Goal: Task Accomplishment & Management: Manage account settings

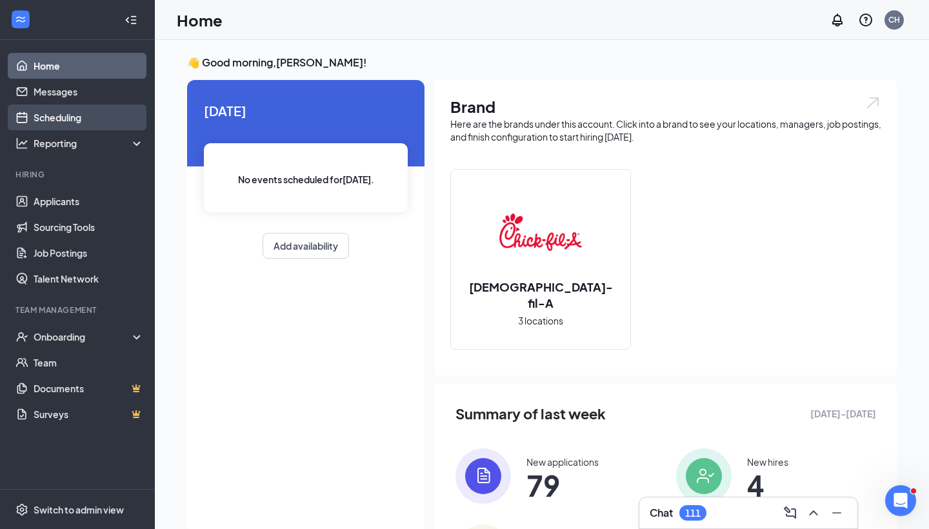
click at [87, 116] on link "Scheduling" at bounding box center [89, 118] width 110 height 26
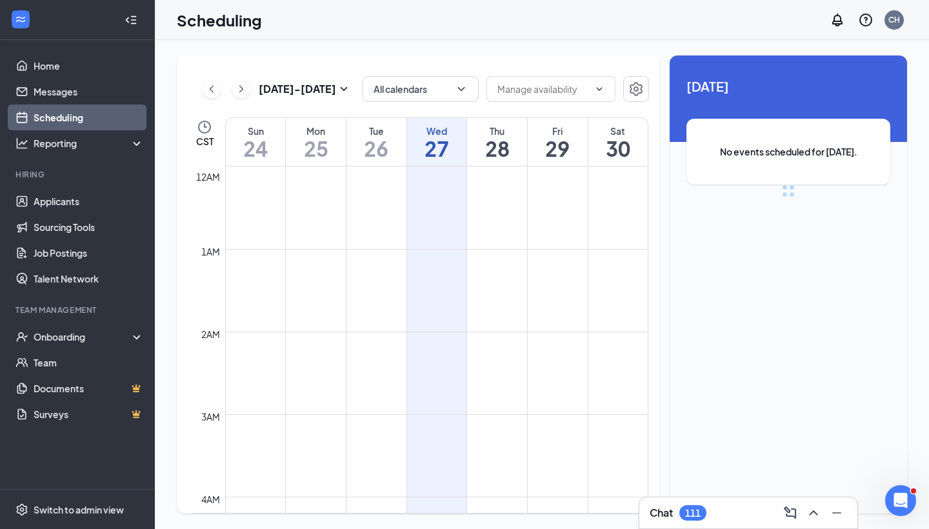
scroll to position [635, 0]
click at [247, 88] on icon "ChevronRight" at bounding box center [241, 88] width 13 height 15
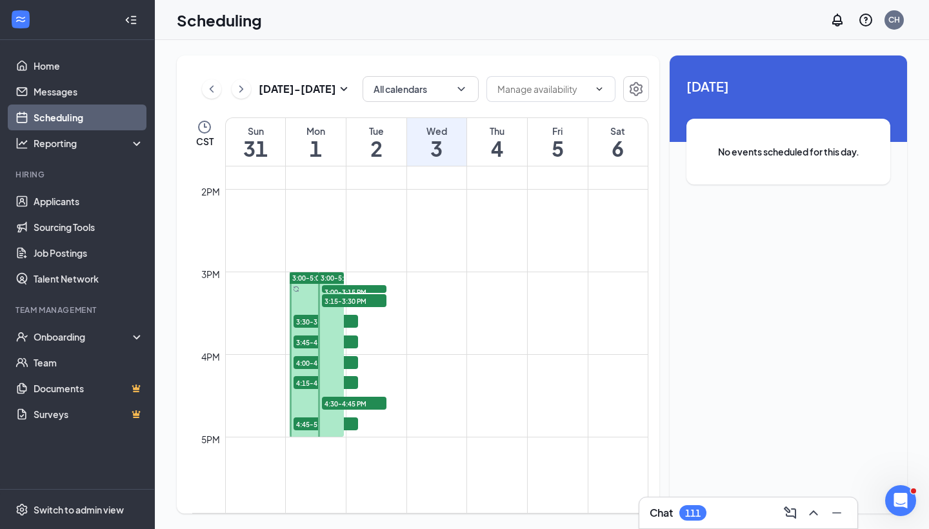
scroll to position [1208, 0]
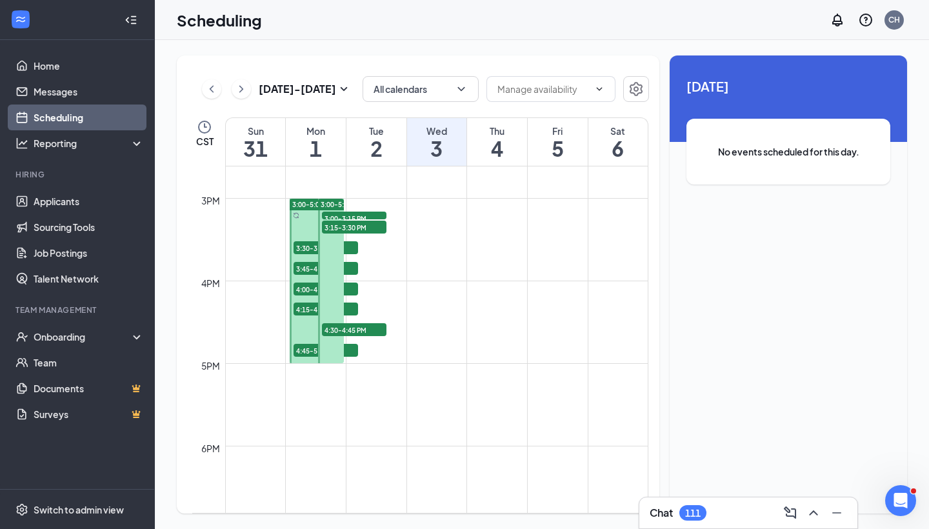
click at [313, 208] on span "3:00-5:00 PM" at bounding box center [313, 204] width 42 height 9
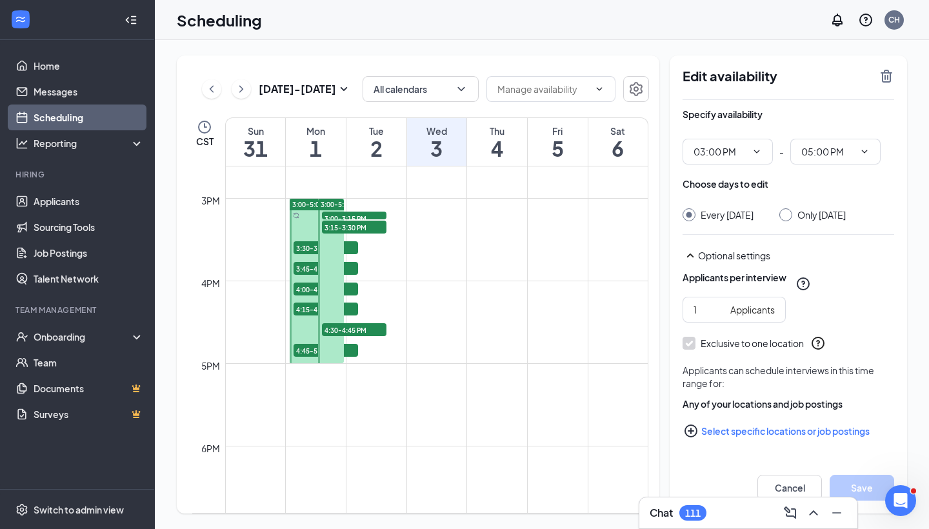
click at [345, 216] on span "3:00-3:15 PM" at bounding box center [354, 218] width 65 height 13
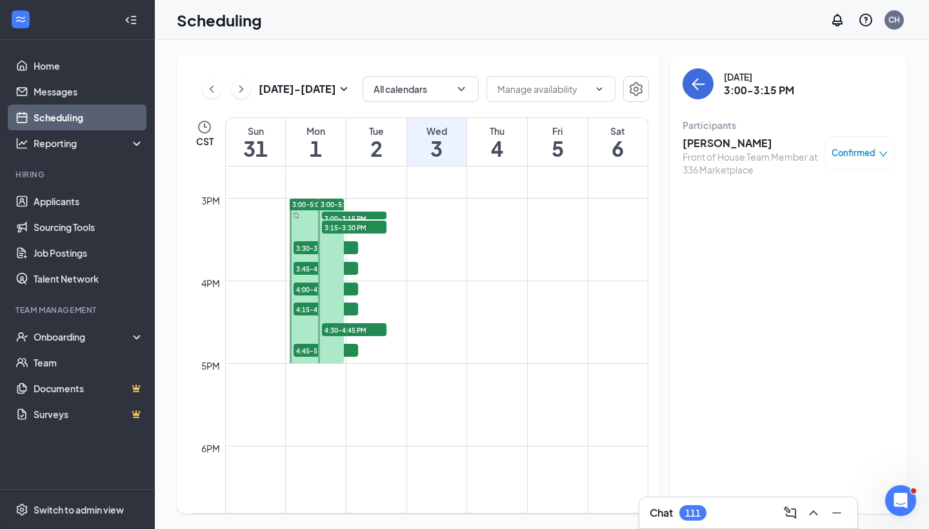
click at [346, 225] on span "3:15-3:30 PM" at bounding box center [354, 227] width 65 height 13
click at [311, 203] on span "3:00-5:00 PM" at bounding box center [313, 204] width 42 height 9
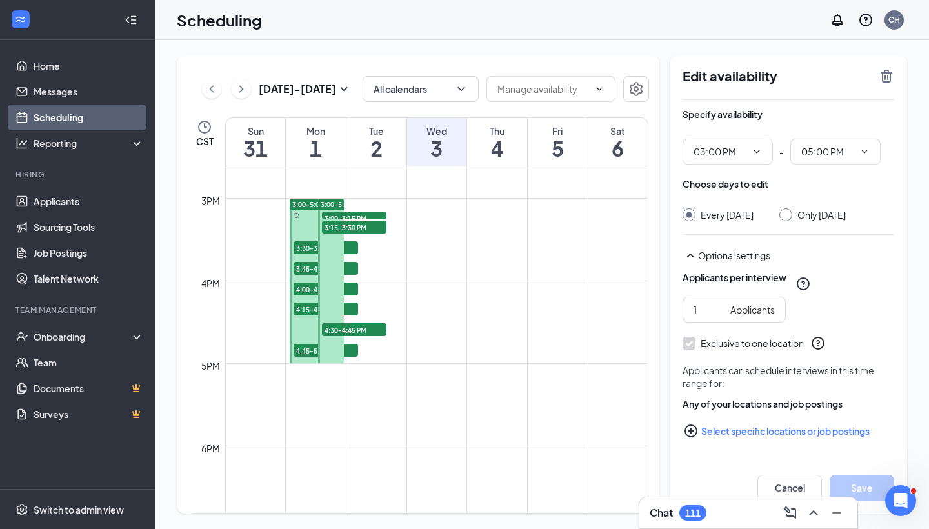
click at [301, 251] on span "3:30-3:45 PM" at bounding box center [326, 247] width 65 height 13
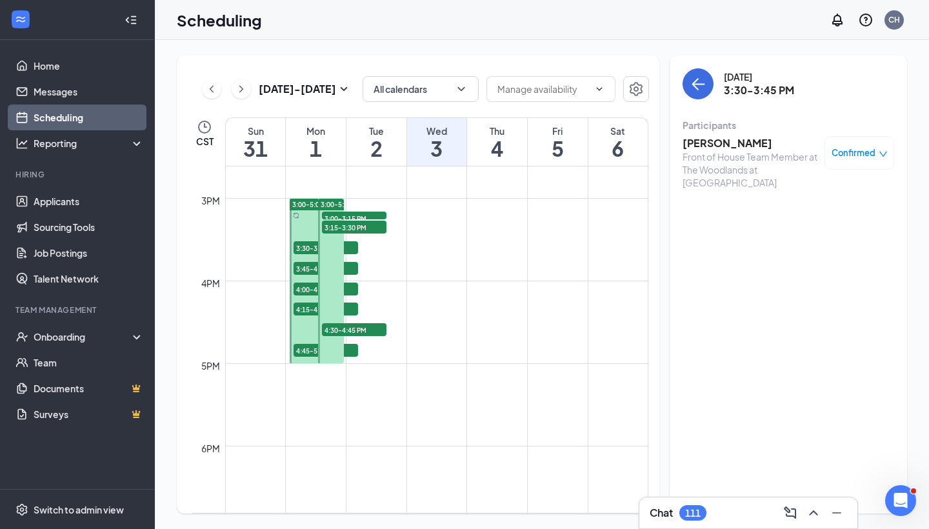
click at [884, 159] on div "Confirmed" at bounding box center [860, 153] width 56 height 13
click at [843, 199] on span "Request Reschedule" at bounding box center [830, 195] width 88 height 14
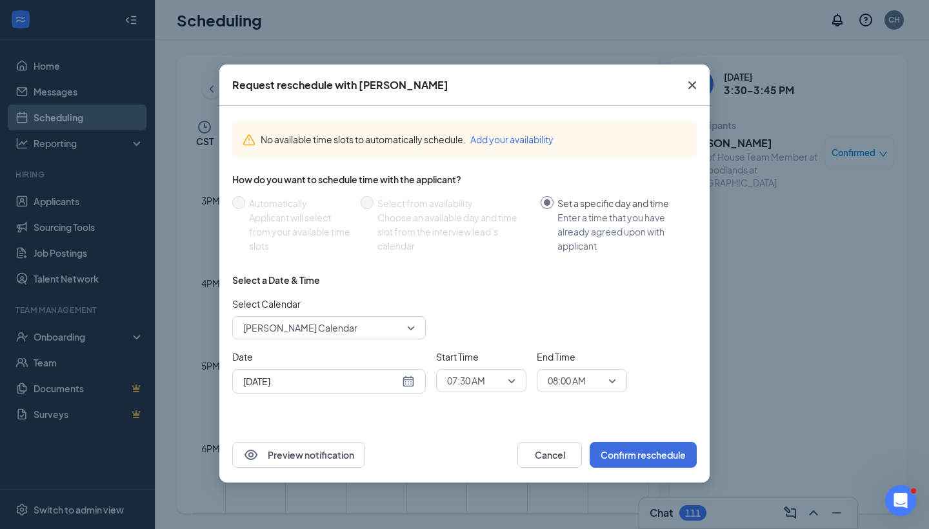
click at [405, 383] on div "[DATE]" at bounding box center [329, 381] width 172 height 14
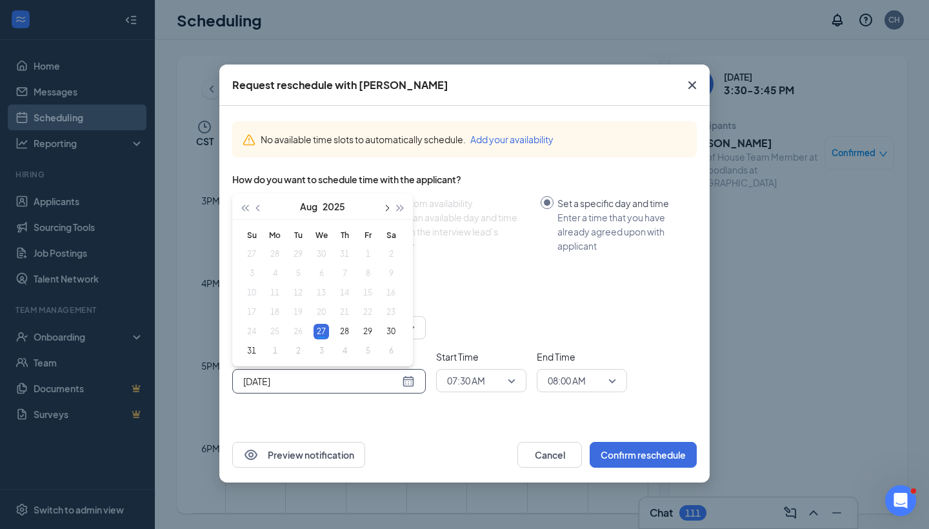
click at [391, 204] on button "button" at bounding box center [386, 207] width 14 height 26
type input "[DATE]"
click at [270, 276] on div "8" at bounding box center [274, 273] width 15 height 15
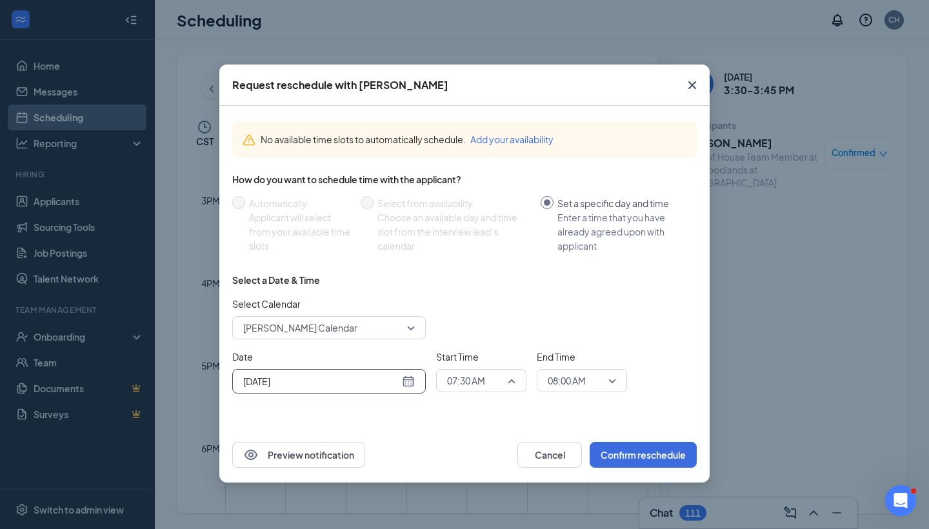
click at [497, 383] on span "07:30 AM" at bounding box center [475, 380] width 57 height 19
click at [488, 307] on span "03:00 PM" at bounding box center [482, 306] width 70 height 14
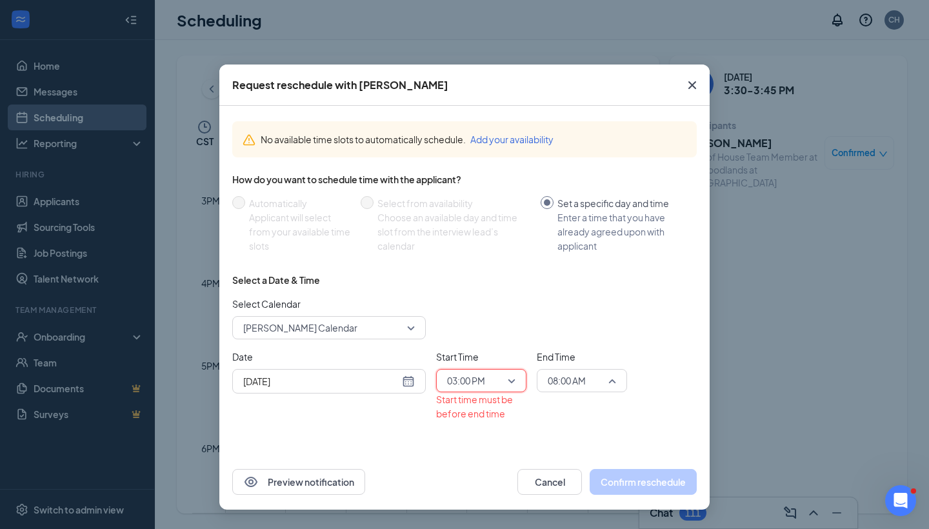
click at [583, 383] on span "08:00 AM" at bounding box center [567, 380] width 38 height 19
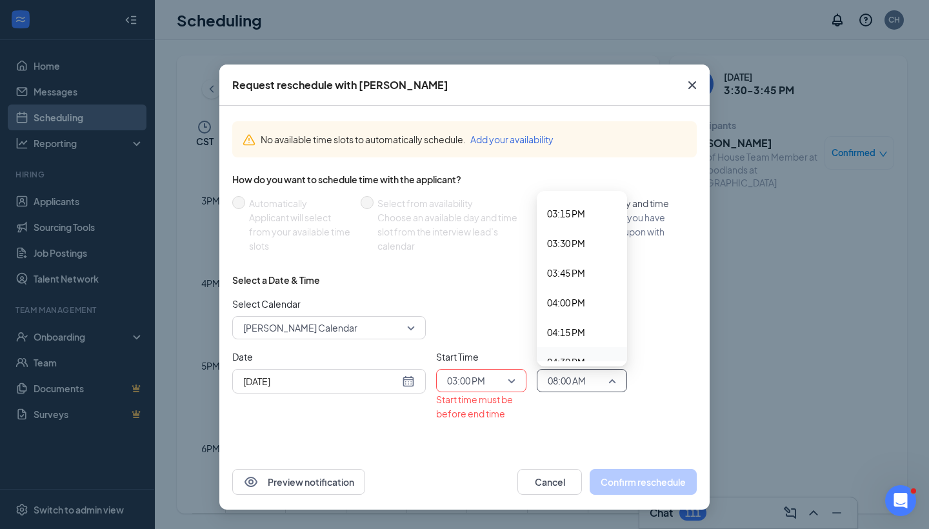
scroll to position [1810, 0]
click at [569, 249] on span "03:30 PM" at bounding box center [566, 243] width 38 height 14
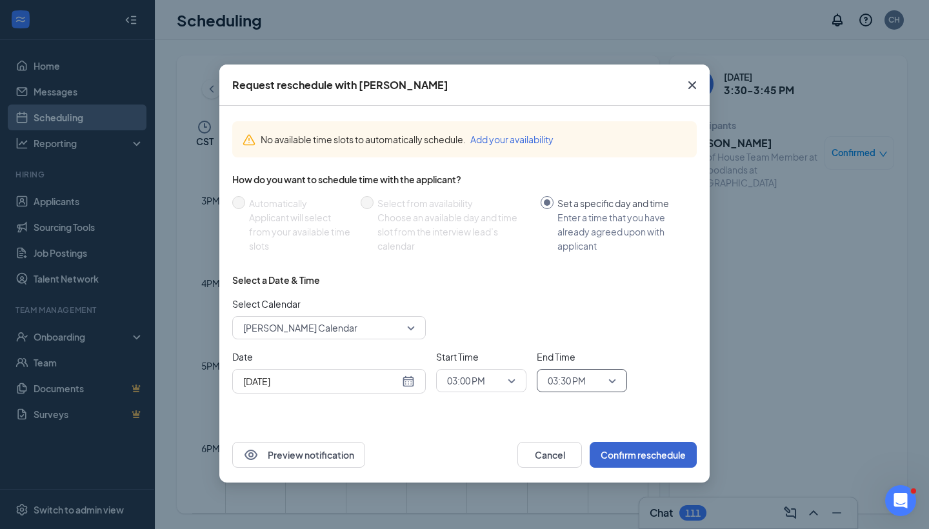
click at [623, 455] on button "Confirm reschedule" at bounding box center [643, 455] width 107 height 26
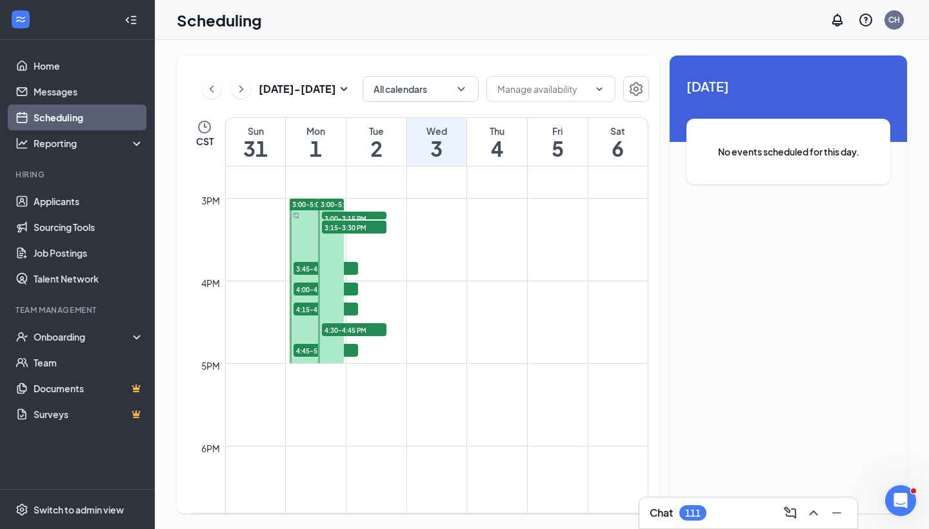
click at [299, 270] on span "3:45-4:00 PM" at bounding box center [326, 268] width 65 height 13
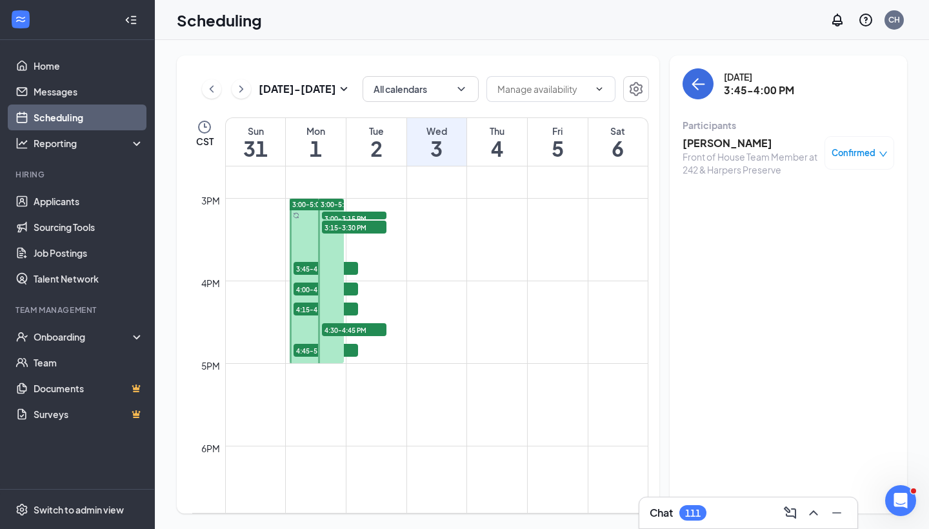
click at [303, 289] on span "4:00-4:15 PM" at bounding box center [326, 289] width 65 height 13
click at [302, 314] on span "4:15-4:30 PM" at bounding box center [326, 309] width 65 height 13
click at [303, 354] on span "4:45-5:00 PM" at bounding box center [326, 350] width 65 height 13
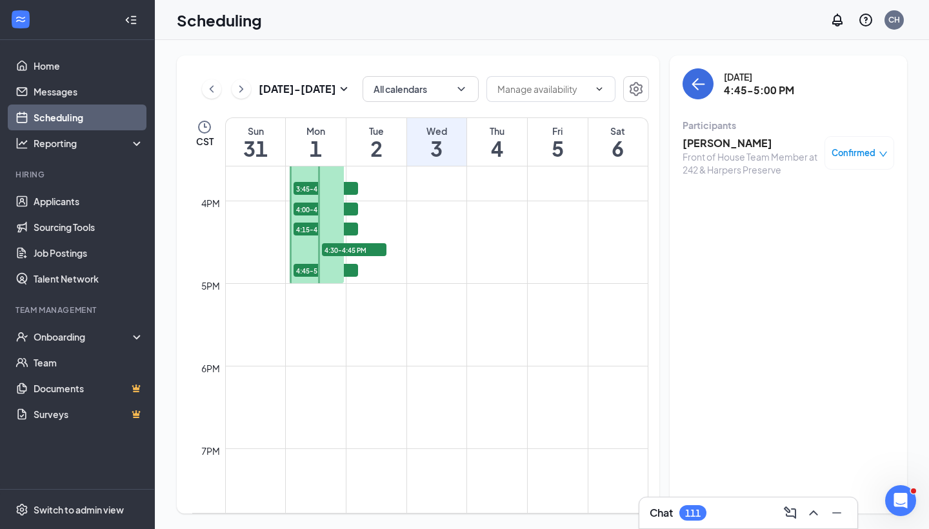
scroll to position [1290, 0]
click at [316, 150] on h1 "1" at bounding box center [316, 148] width 60 height 22
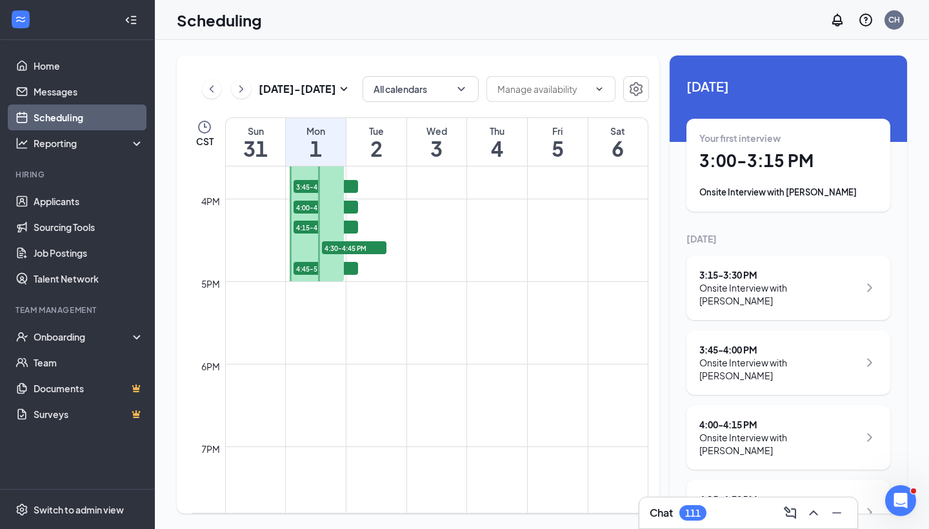
click at [809, 293] on div "Onsite Interview with [PERSON_NAME]" at bounding box center [779, 294] width 159 height 26
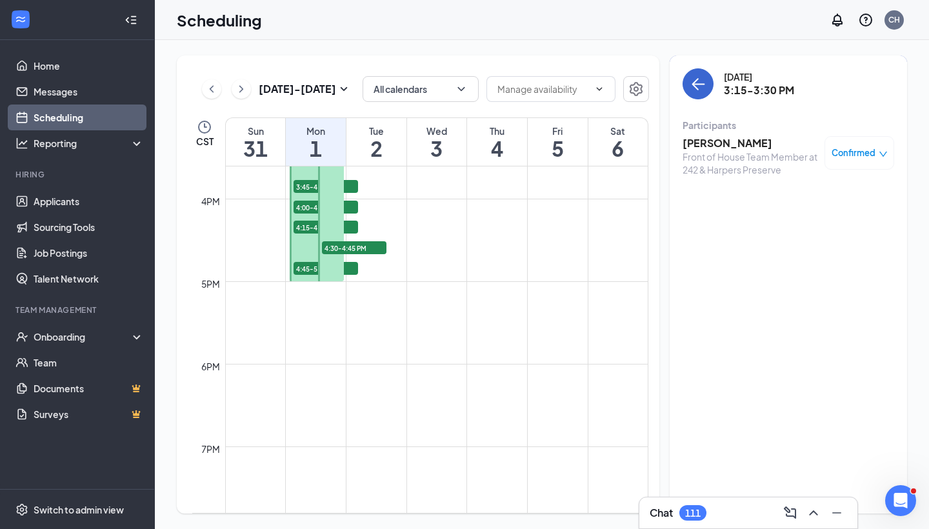
click at [700, 88] on icon "ArrowLeft" at bounding box center [698, 83] width 15 height 15
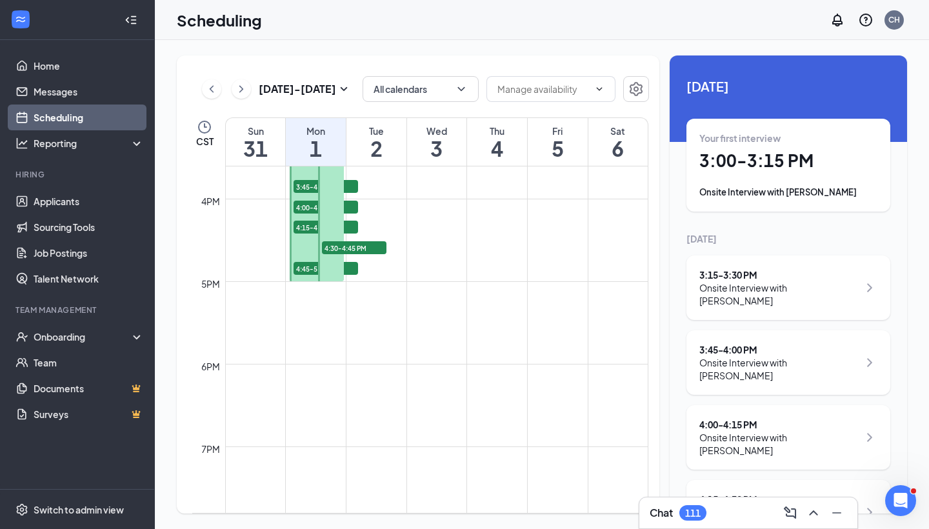
click at [762, 355] on div "3:45 - 4:00 PM" at bounding box center [779, 349] width 159 height 13
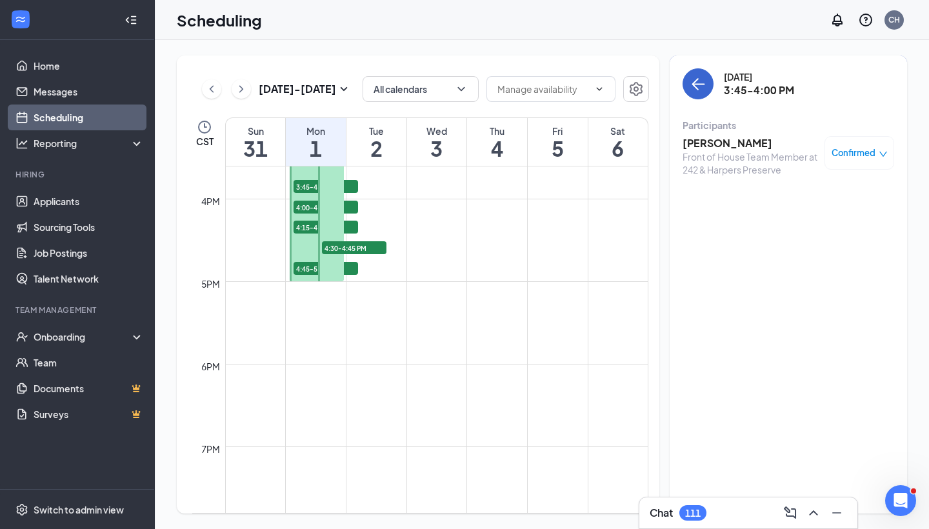
click at [697, 81] on icon "ArrowLeft" at bounding box center [696, 84] width 6 height 12
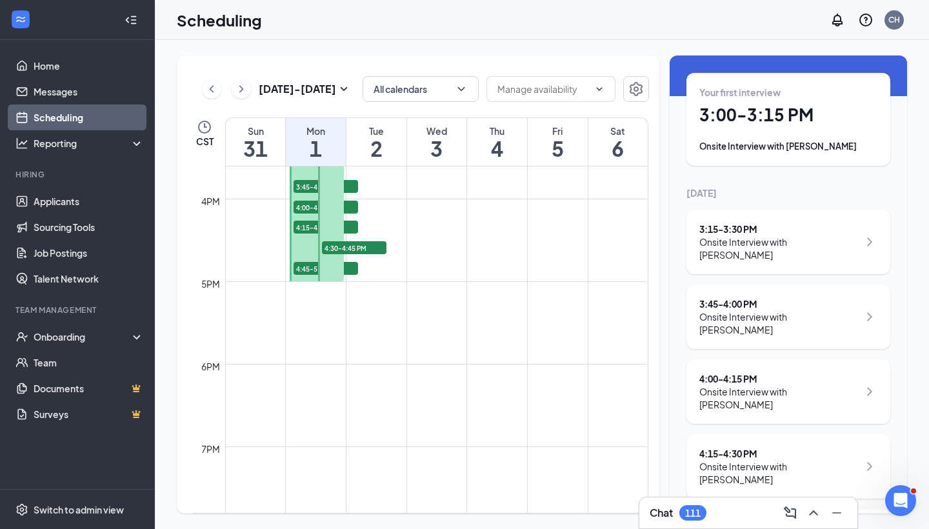
scroll to position [46, 0]
click at [778, 389] on div "Onsite Interview with [PERSON_NAME]" at bounding box center [779, 398] width 159 height 26
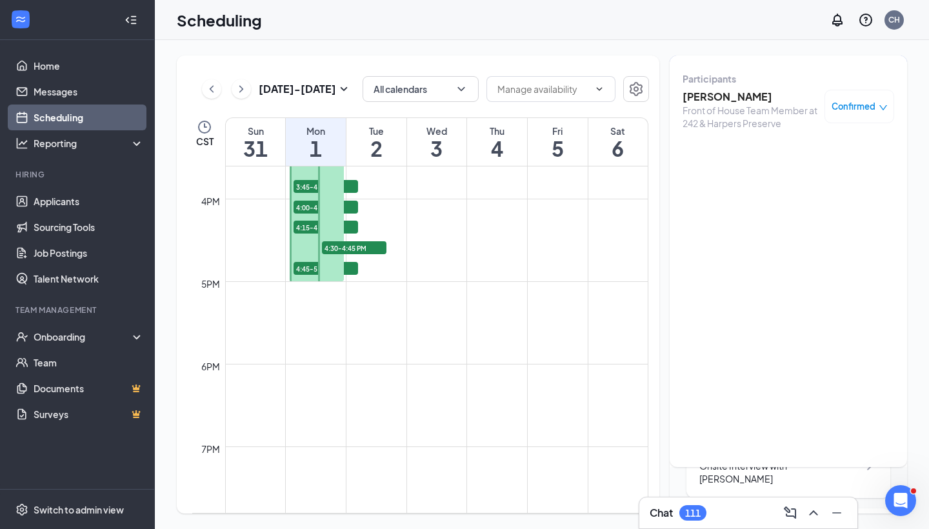
click at [662, 161] on div "[DATE] - [DATE] All calendars CST Sun 31 Mon 1 Tue 2 Wed 3 Thu 4 Fri 5 Sat 6 12…" at bounding box center [542, 285] width 731 height 458
click at [737, 478] on div "4:15 - 4:30 PM Onsite Interview with [PERSON_NAME]" at bounding box center [789, 466] width 204 height 65
click at [664, 114] on div "[DATE] - [DATE] All calendars CST Sun 31 Mon 1 Tue 2 Wed 3 Thu 4 Fri 5 Sat 6 12…" at bounding box center [542, 285] width 731 height 458
click at [207, 96] on icon "ChevronLeft" at bounding box center [211, 88] width 13 height 15
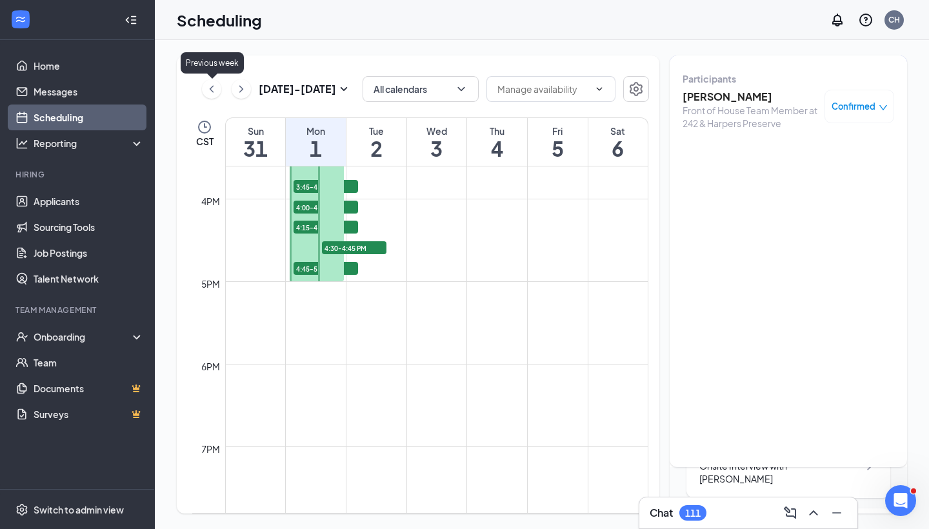
scroll to position [635, 0]
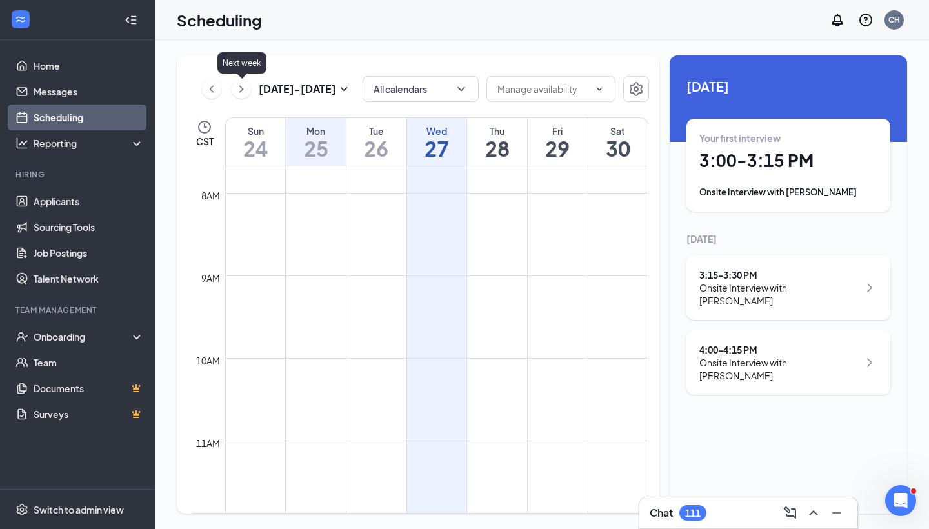
click at [240, 94] on icon "ChevronRight" at bounding box center [241, 88] width 13 height 15
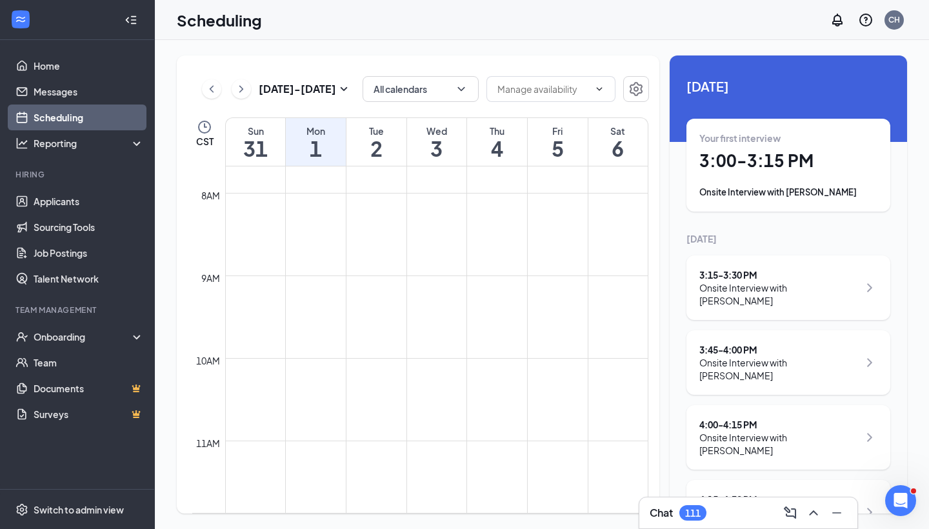
click at [324, 152] on h1 "1" at bounding box center [316, 148] width 60 height 22
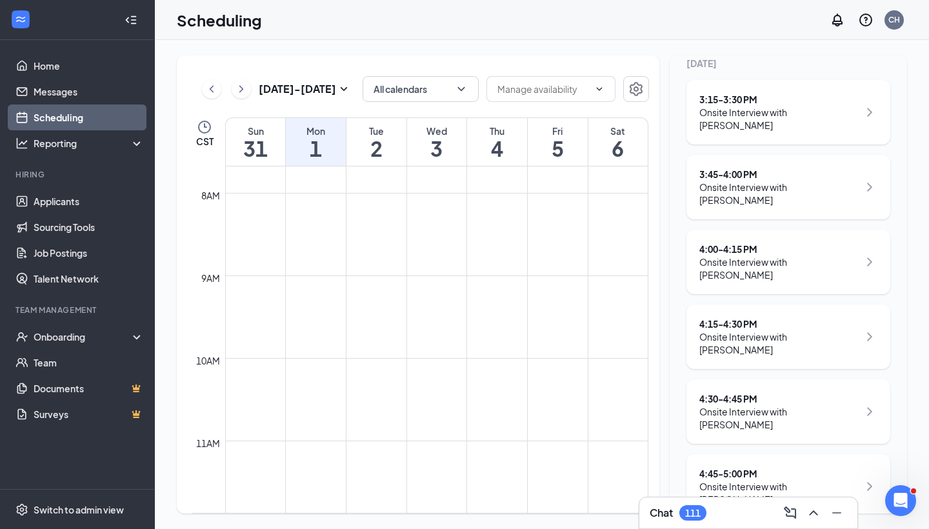
click at [817, 405] on div "Onsite Interview with [PERSON_NAME]" at bounding box center [779, 418] width 159 height 26
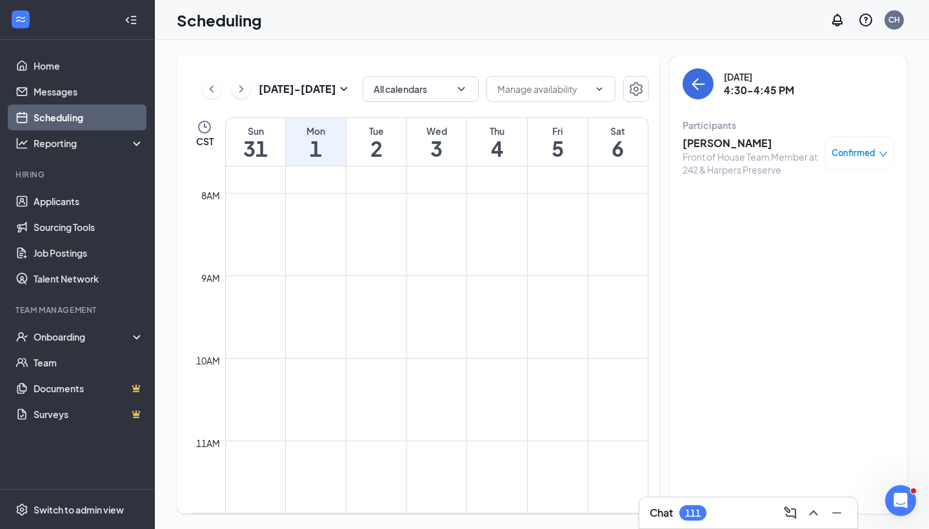
click at [695, 100] on div "[DATE] 4:30-4:45 PM Participants [PERSON_NAME] Front of House Team Member at 24…" at bounding box center [789, 126] width 212 height 116
click at [695, 92] on button "back-button" at bounding box center [698, 83] width 31 height 31
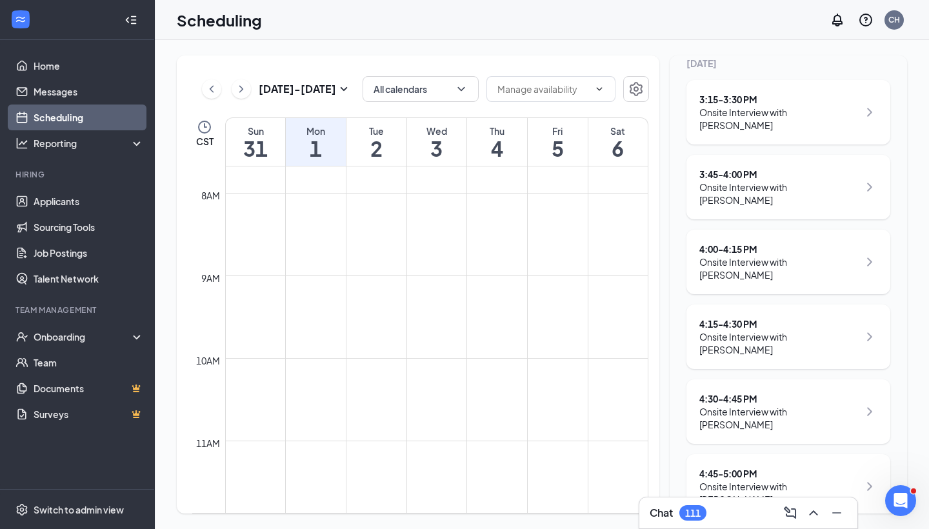
click at [797, 467] on div "4:45 - 5:00 PM" at bounding box center [779, 473] width 159 height 13
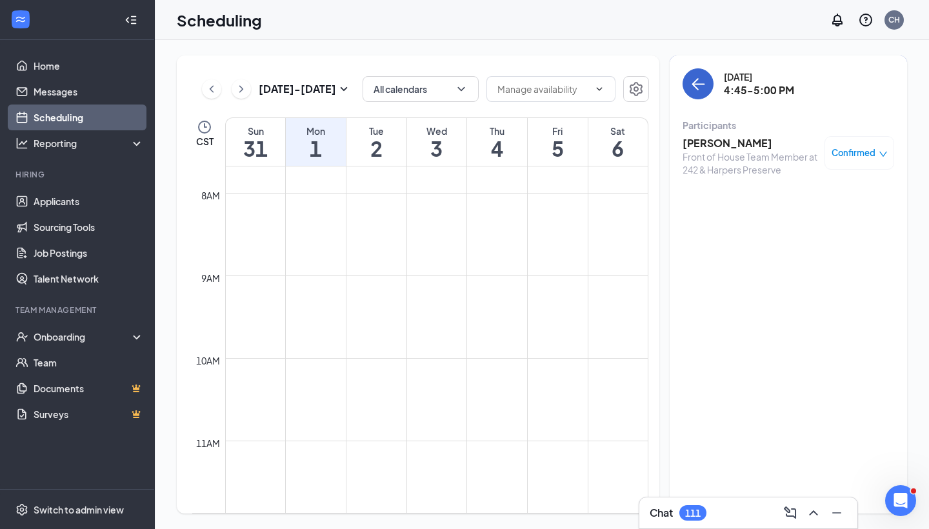
click at [706, 82] on button "back-button" at bounding box center [698, 83] width 31 height 31
